Goal: Information Seeking & Learning: Learn about a topic

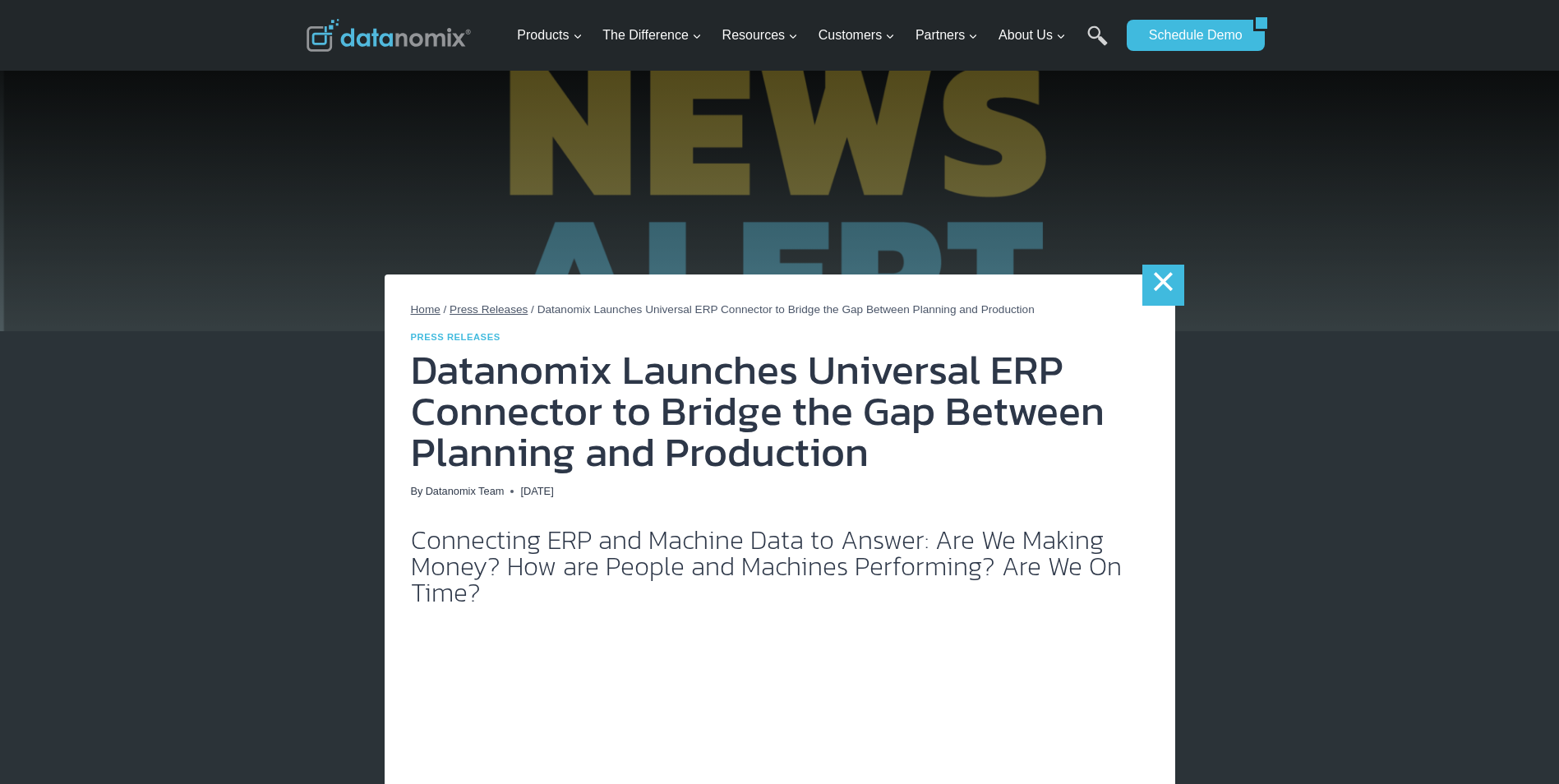
click at [1155, 283] on link "×" at bounding box center [1162, 285] width 41 height 41
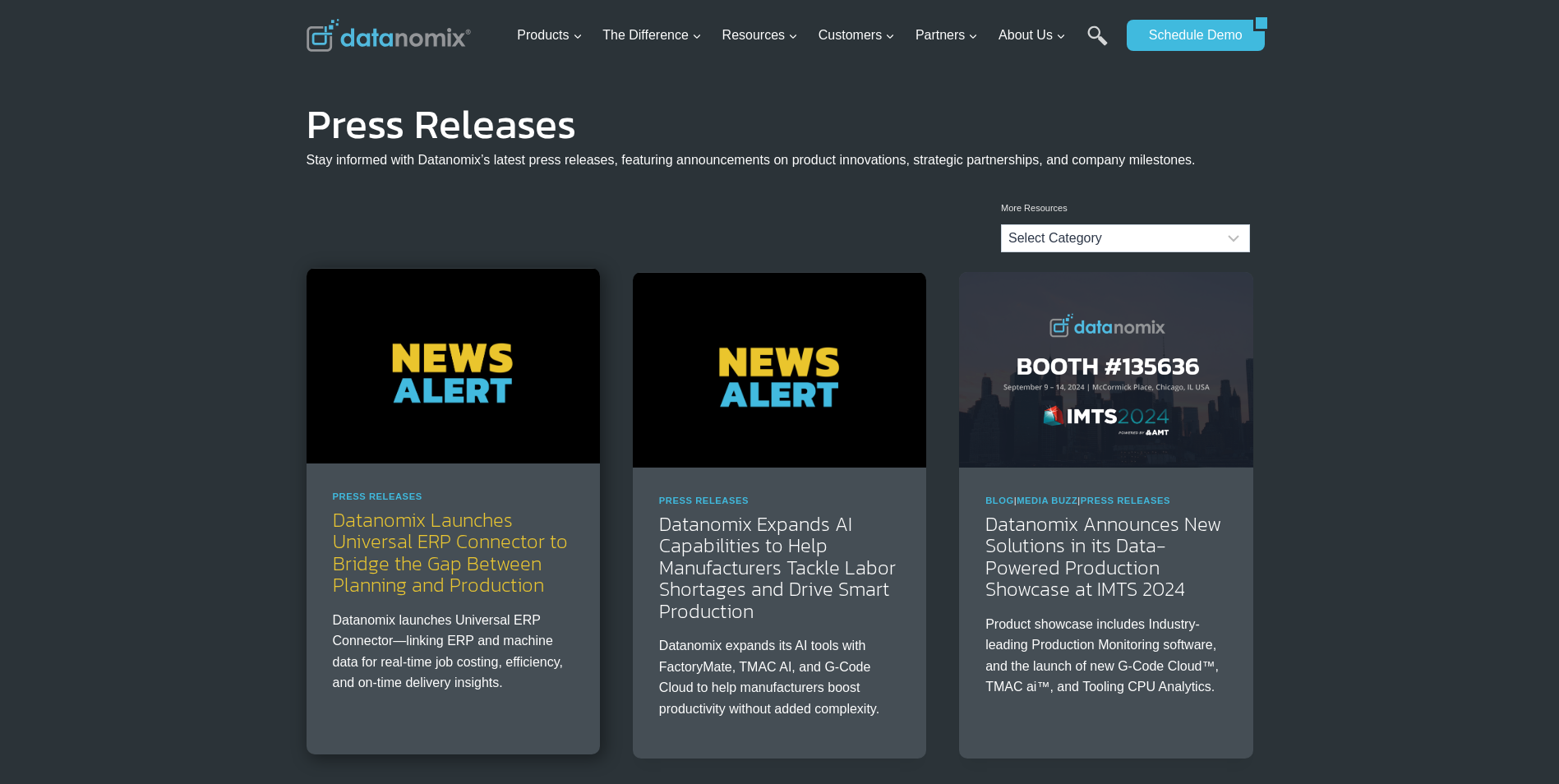
click at [399, 570] on link "Datanomix Launches Universal ERP Connector to Bridge the Gap Between Planning a…" at bounding box center [450, 552] width 235 height 93
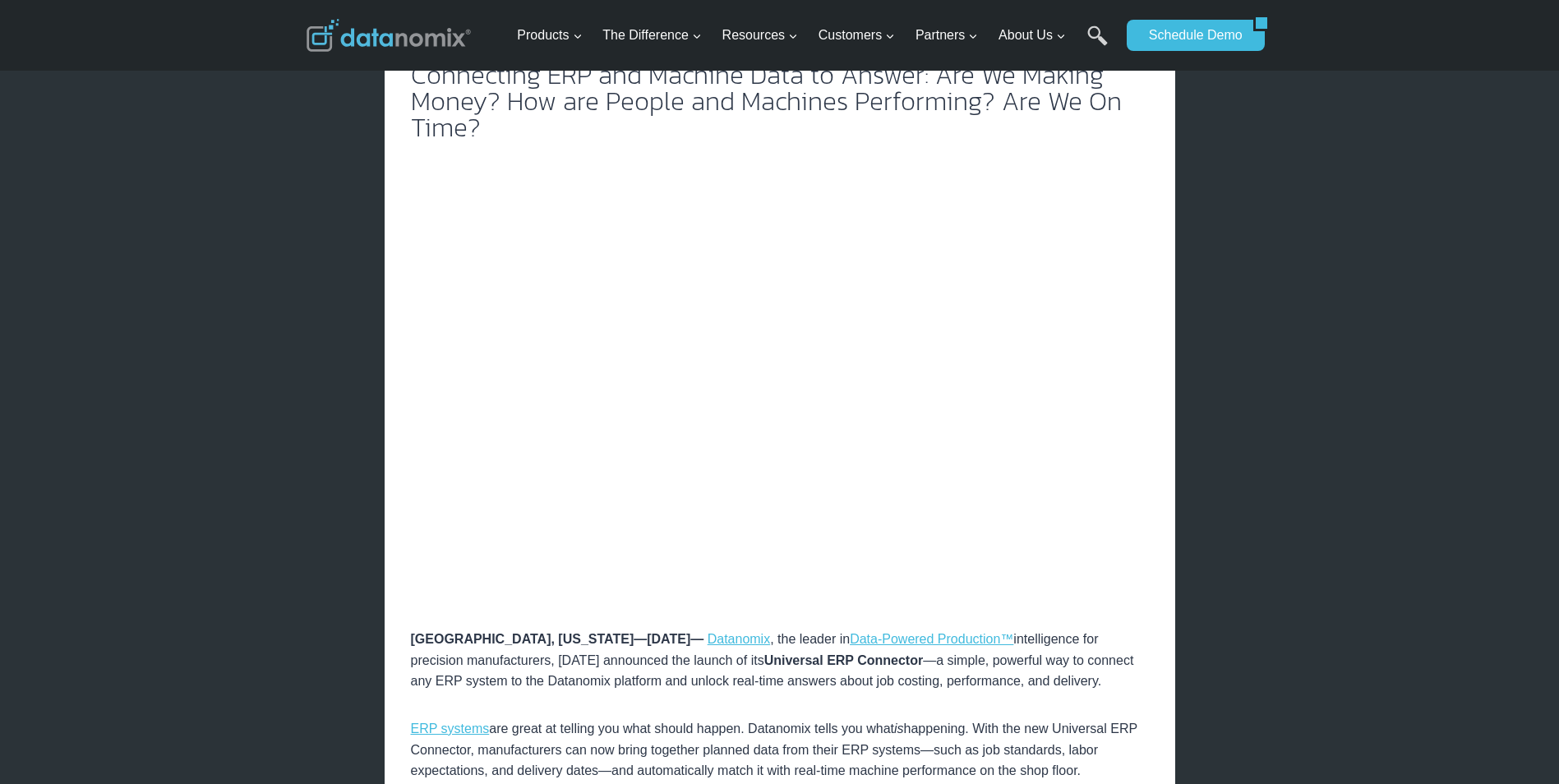
scroll to position [493, 0]
